Goal: Task Accomplishment & Management: Manage account settings

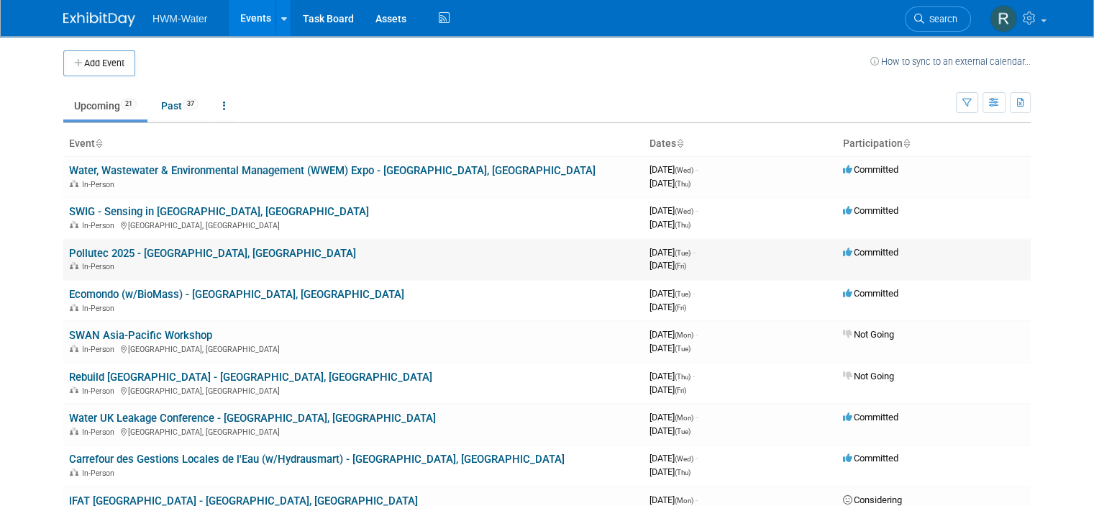
click at [129, 255] on link "Pollutec 2025 - [GEOGRAPHIC_DATA], [GEOGRAPHIC_DATA]" at bounding box center [212, 253] width 287 height 13
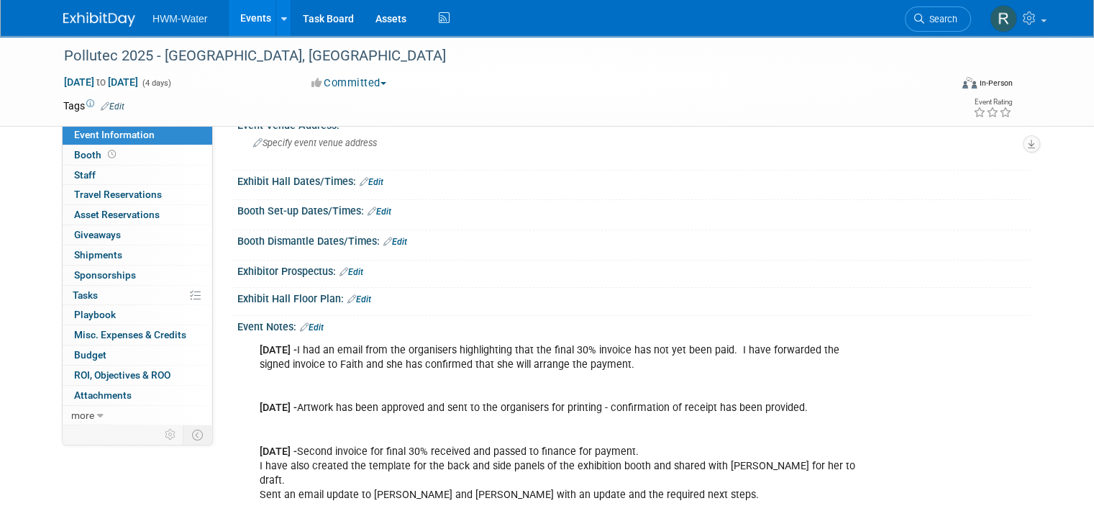
scroll to position [144, 0]
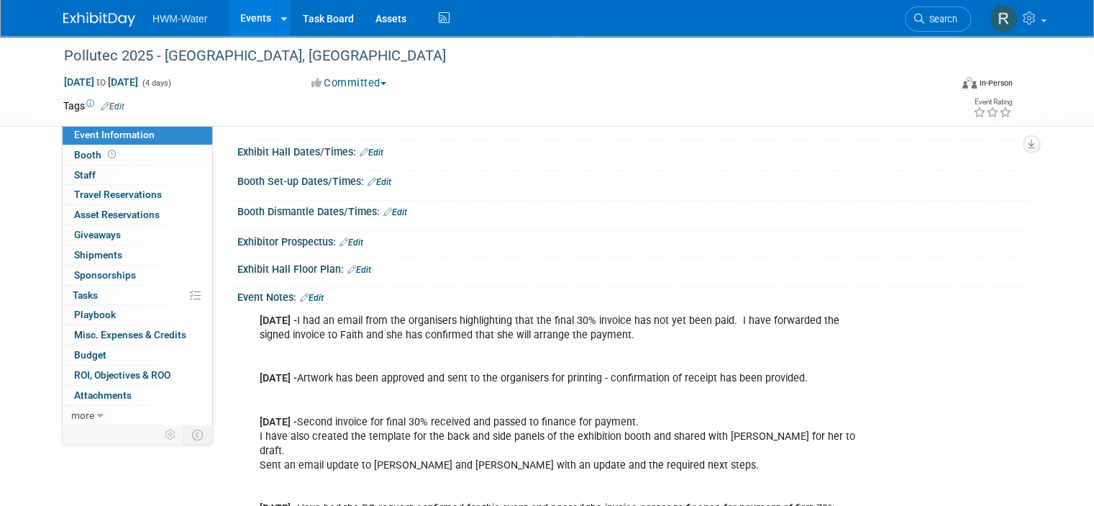
click at [302, 293] on link "Edit" at bounding box center [312, 298] width 24 height 10
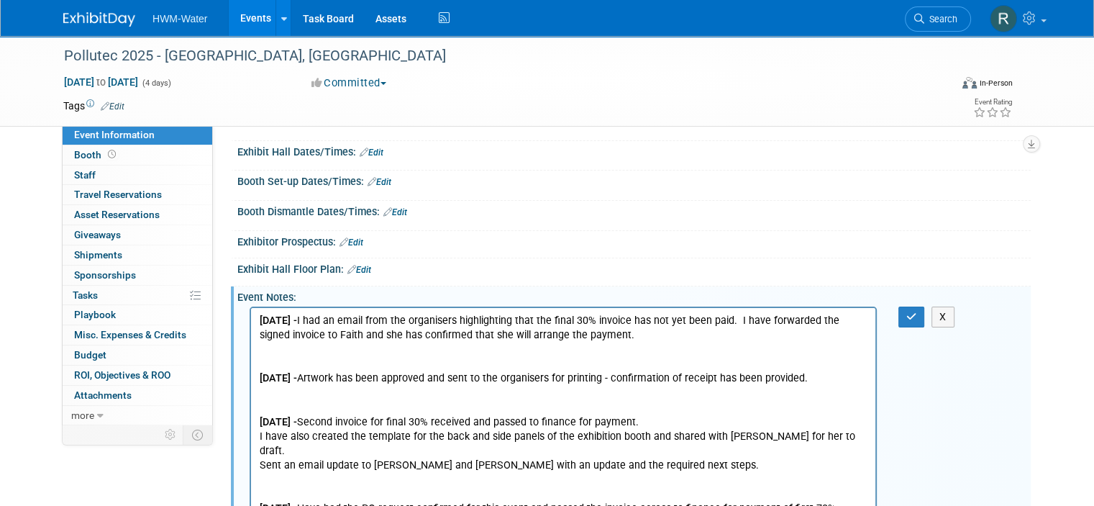
scroll to position [0, 0]
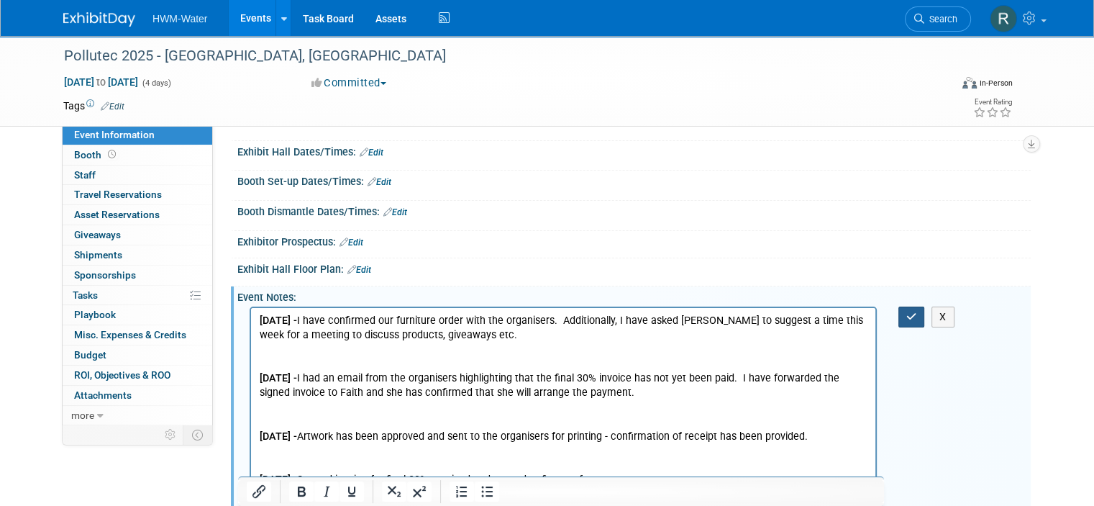
click at [915, 307] on button "button" at bounding box center [911, 316] width 27 height 21
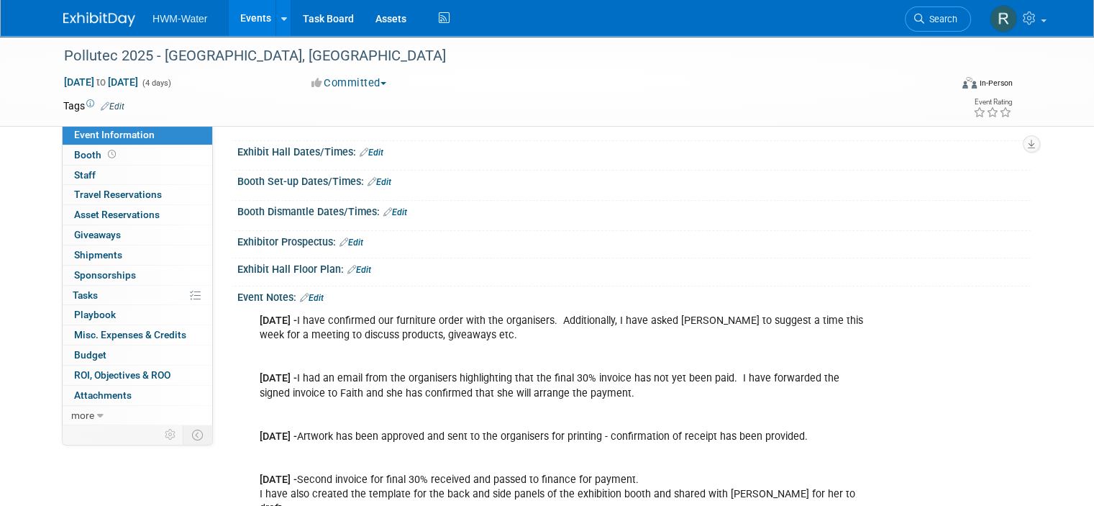
click at [94, 21] on img at bounding box center [99, 19] width 72 height 14
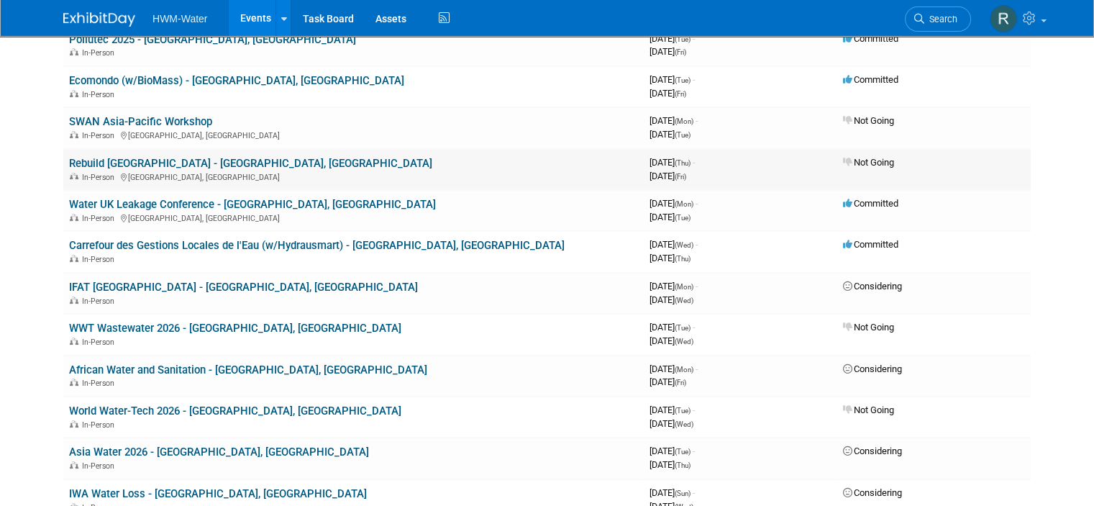
scroll to position [216, 0]
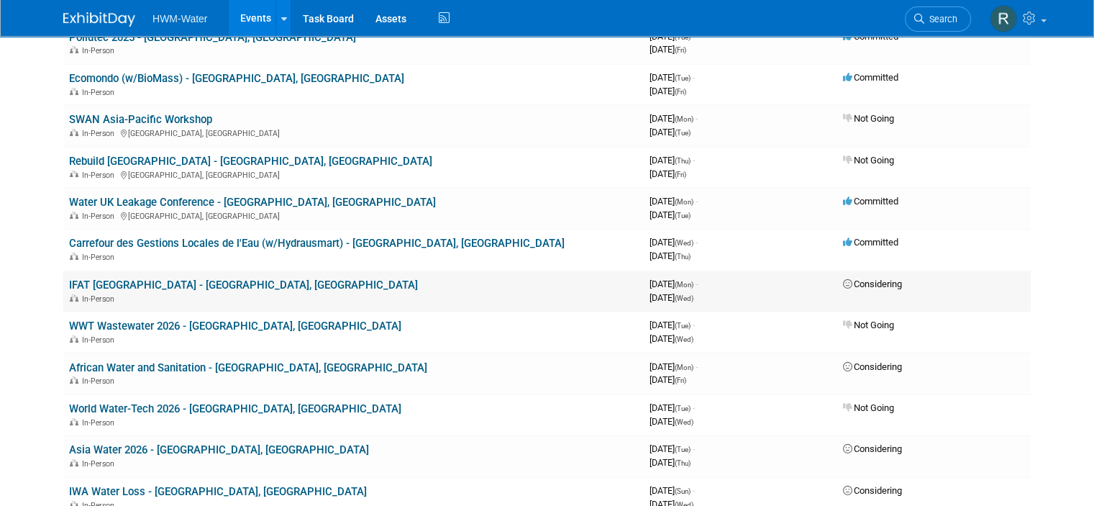
click at [186, 278] on link "IFAT [GEOGRAPHIC_DATA] - [GEOGRAPHIC_DATA], [GEOGRAPHIC_DATA]" at bounding box center [243, 284] width 349 height 13
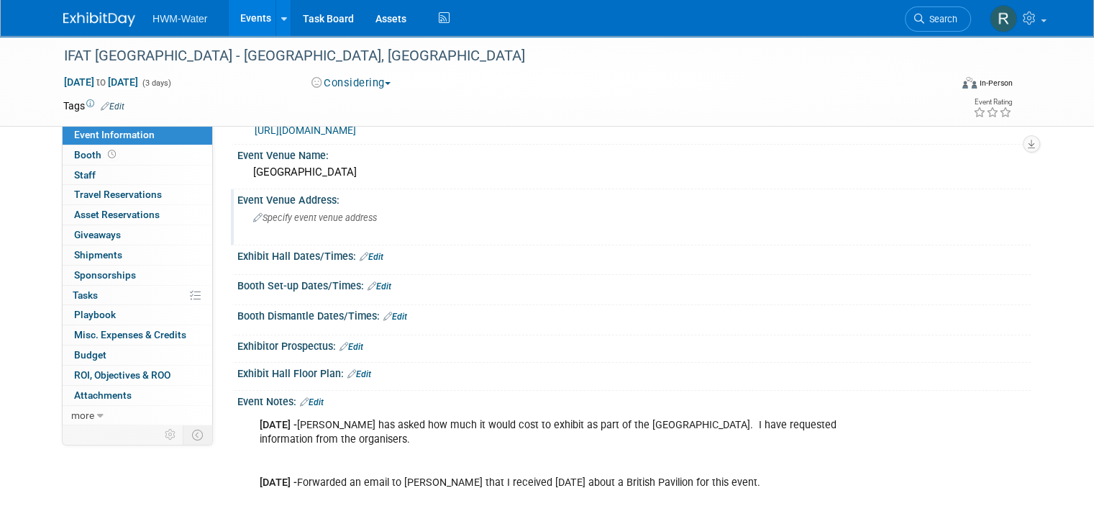
scroll to position [72, 0]
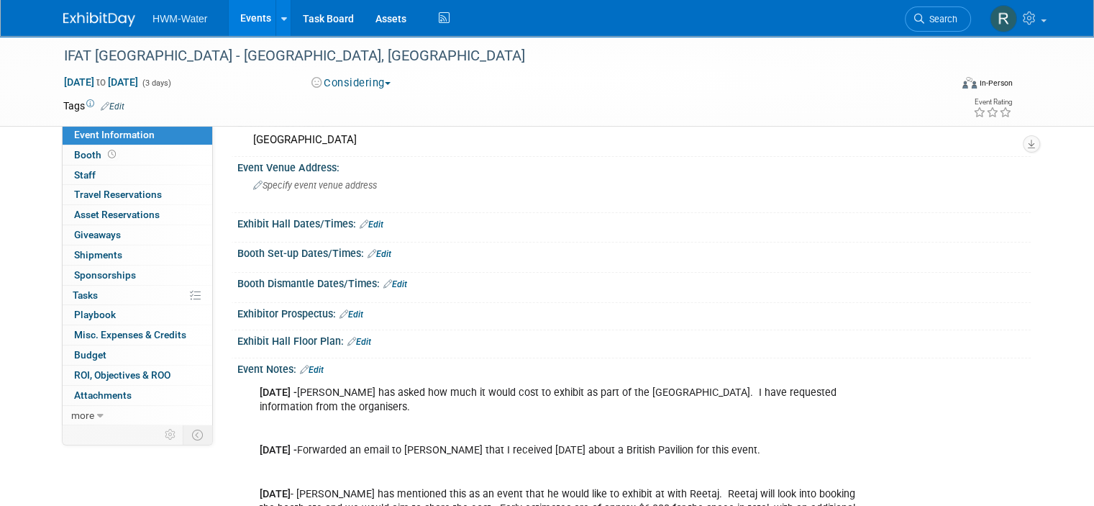
click at [305, 371] on link "Edit" at bounding box center [312, 370] width 24 height 10
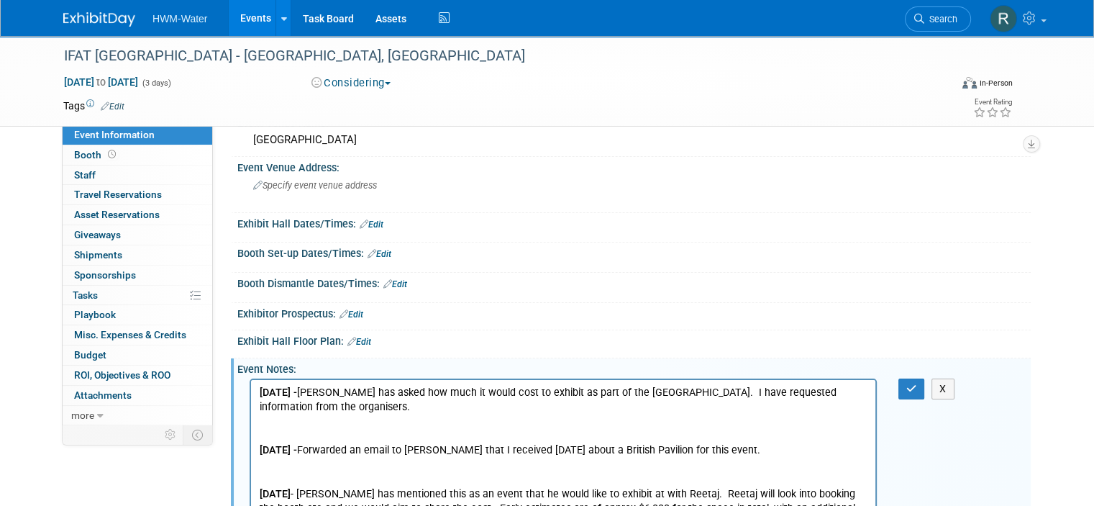
scroll to position [0, 0]
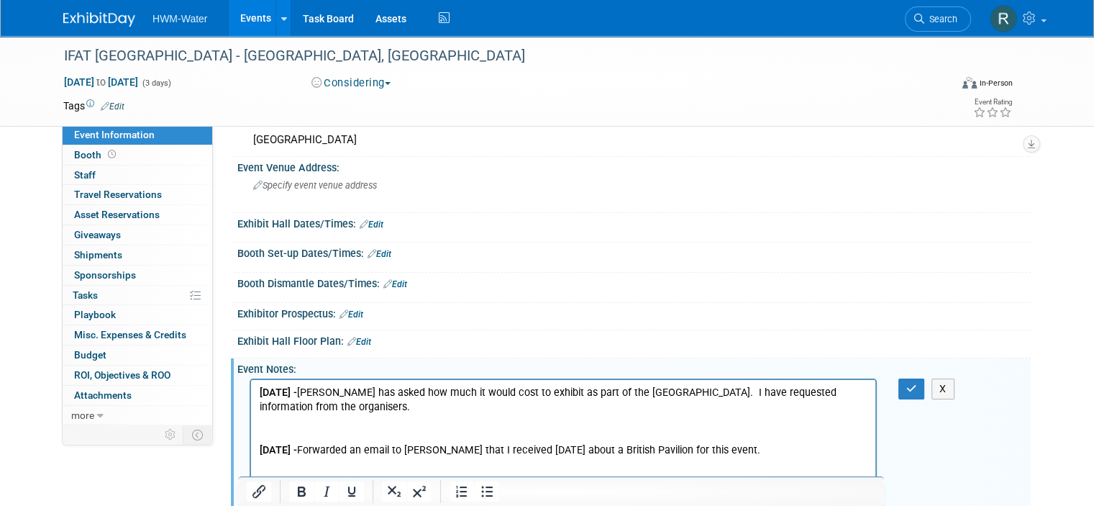
click at [339, 411] on p "22.08.25 - Paul has asked how much it would cost to exhibit as part of the Brit…" at bounding box center [564, 457] width 608 height 145
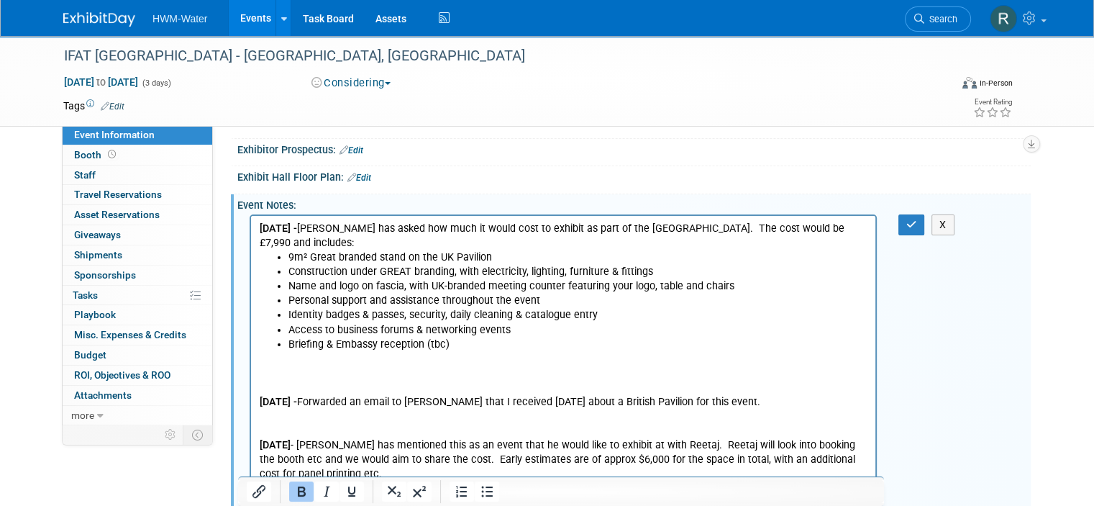
scroll to position [238, 0]
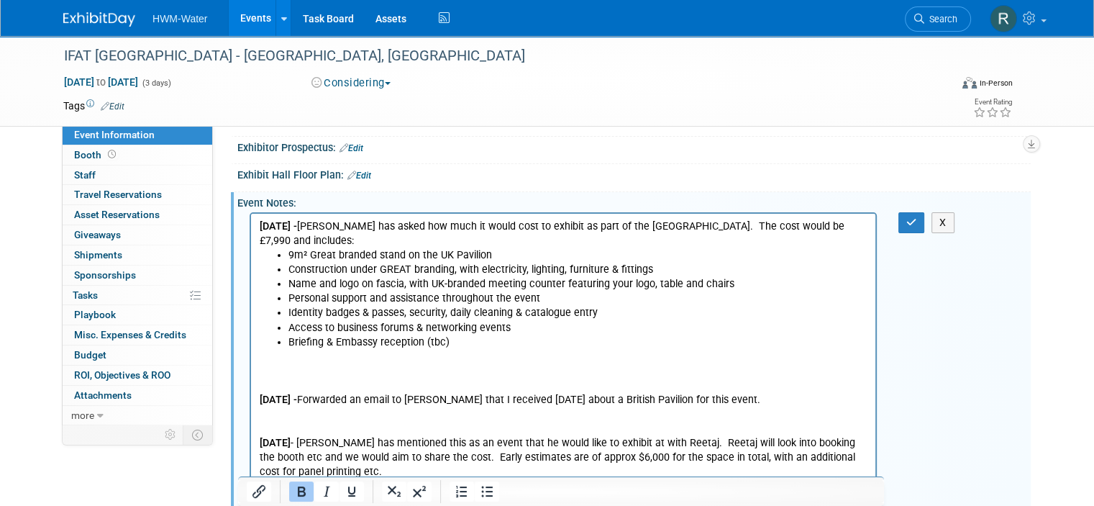
click at [496, 349] on p "19.08.25 - Forwarded an email to Paul that I received today about a British Pav…" at bounding box center [564, 414] width 608 height 130
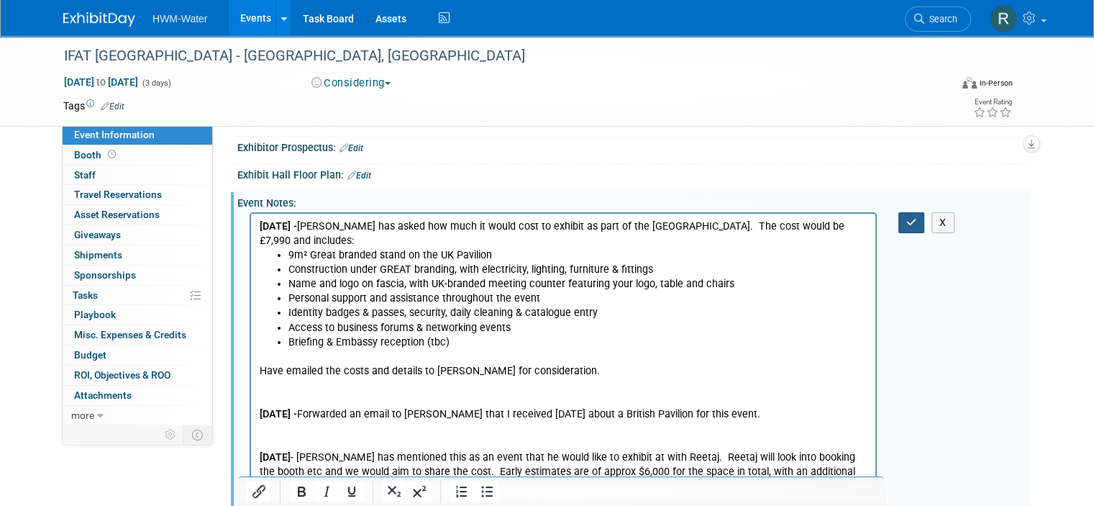
click at [925, 215] on button "button" at bounding box center [911, 222] width 27 height 21
